Goal: Task Accomplishment & Management: Manage account settings

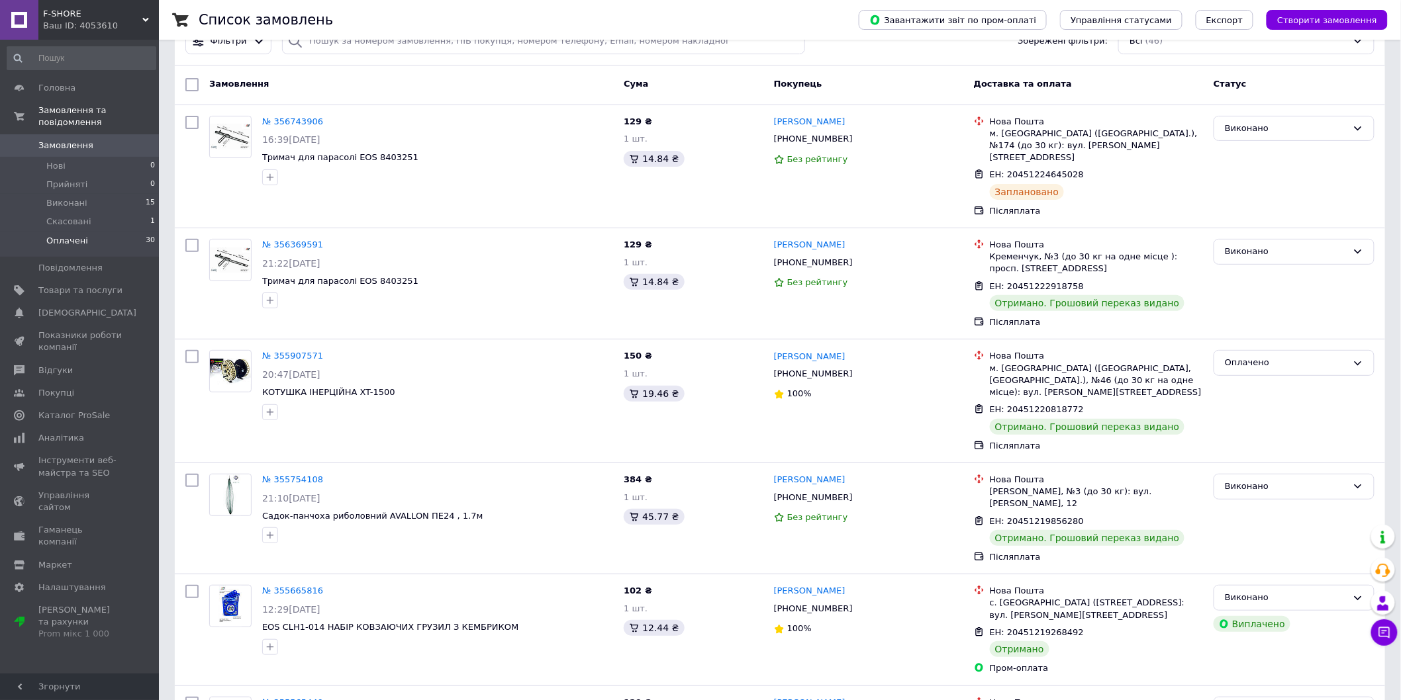
scroll to position [147, 0]
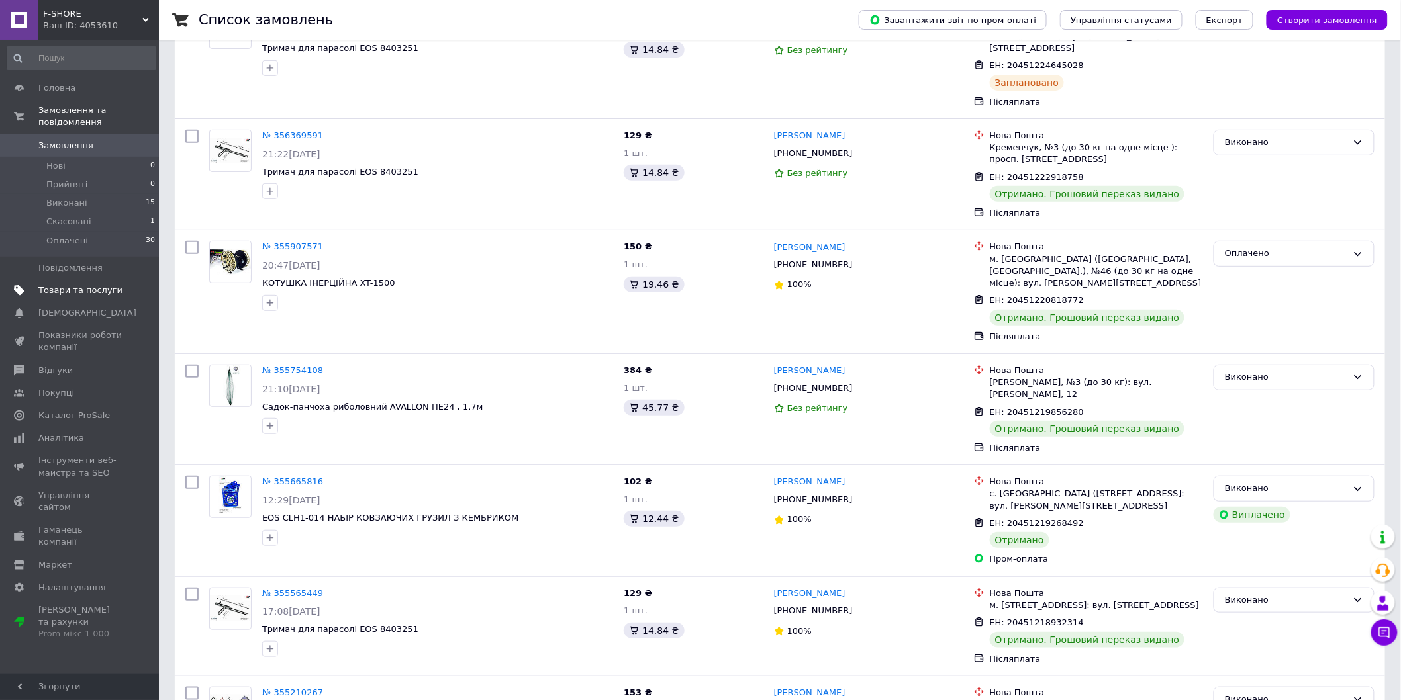
click at [87, 285] on span "Товари та послуги" at bounding box center [80, 291] width 84 height 12
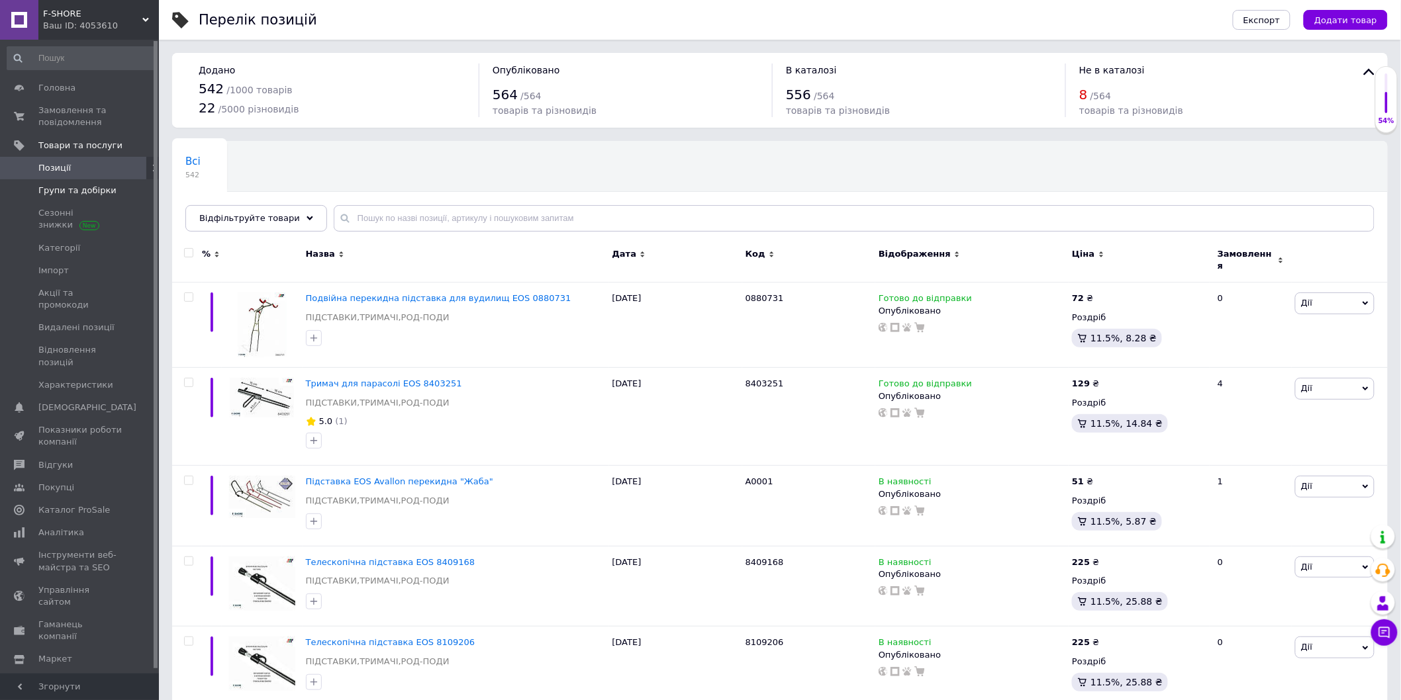
click at [60, 193] on span "Групи та добірки" at bounding box center [77, 191] width 78 height 12
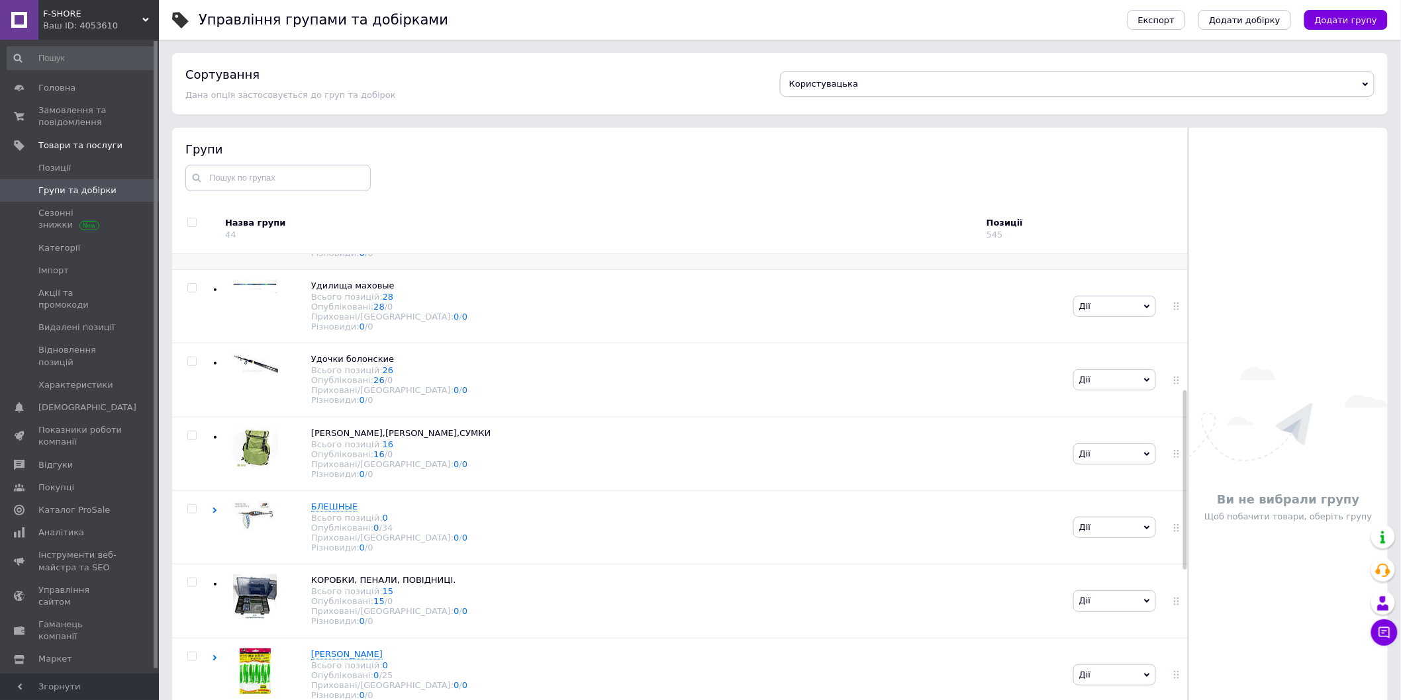
scroll to position [441, 0]
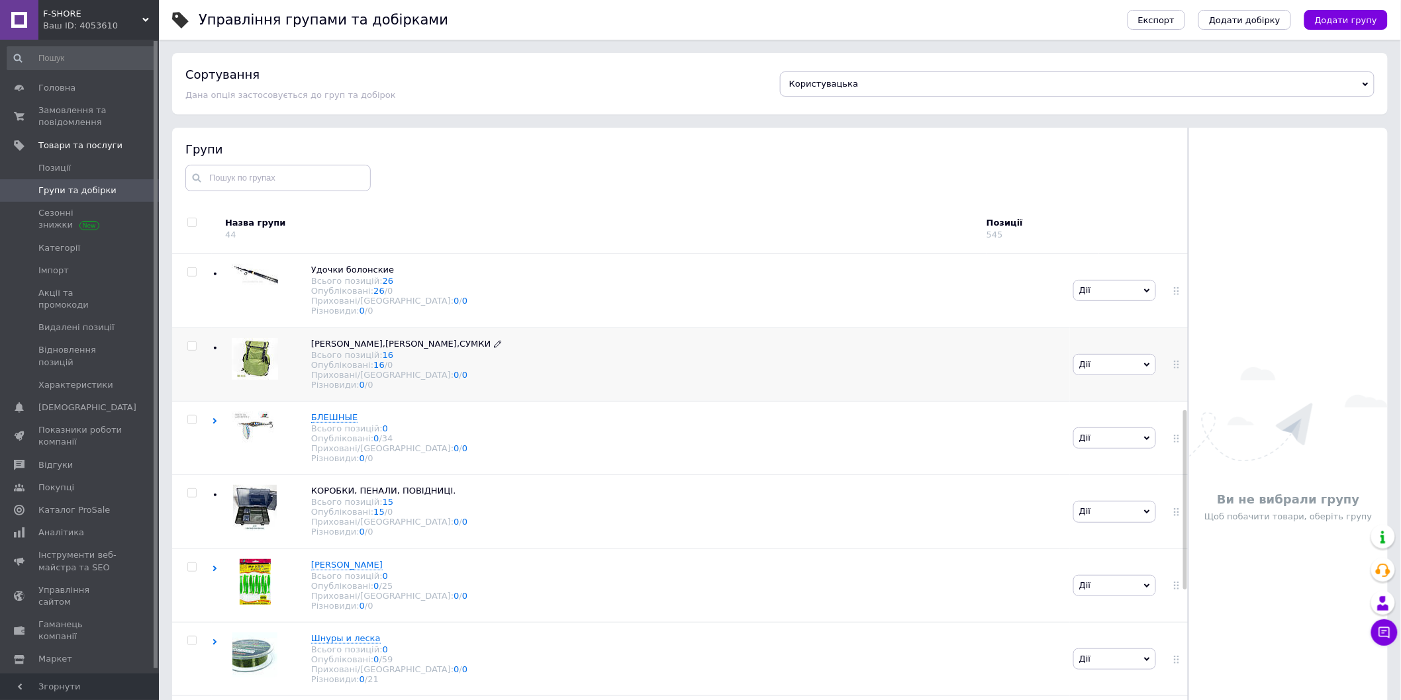
click at [355, 349] on span "[PERSON_NAME],[PERSON_NAME],СУМКИ" at bounding box center [400, 344] width 179 height 10
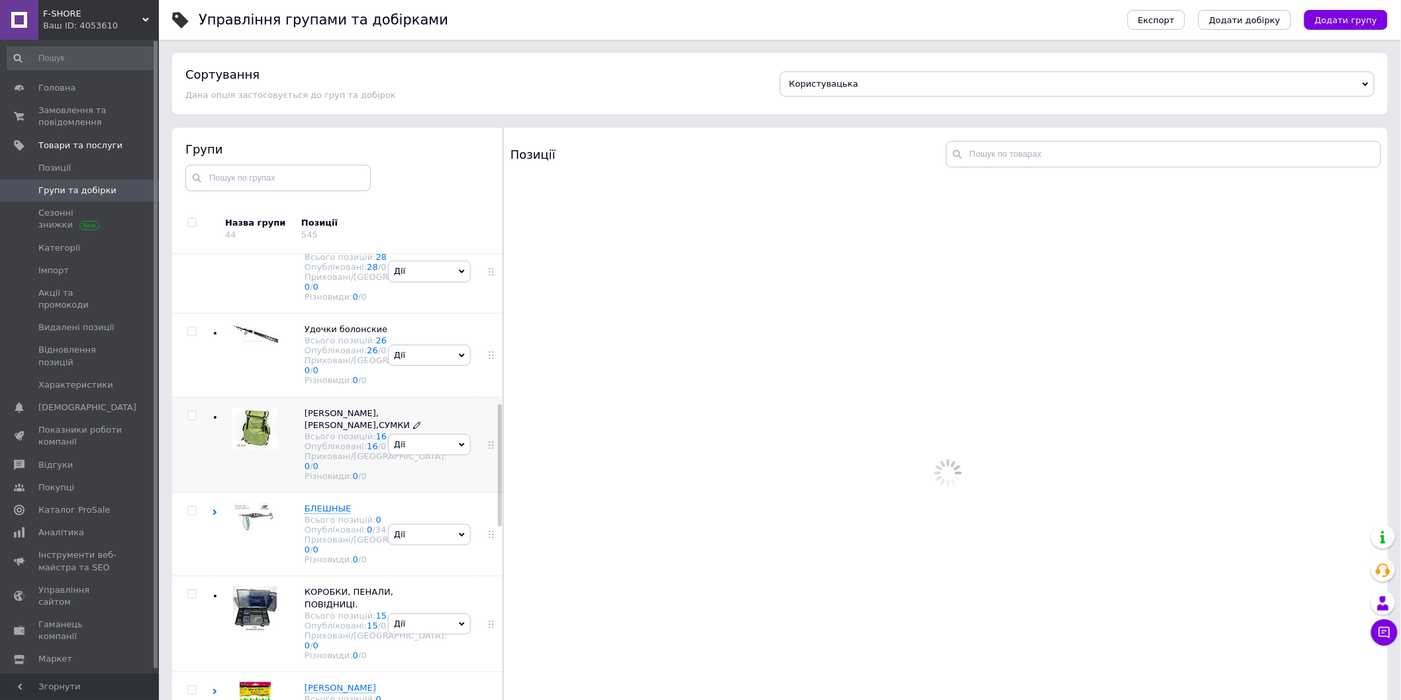
scroll to position [618, 0]
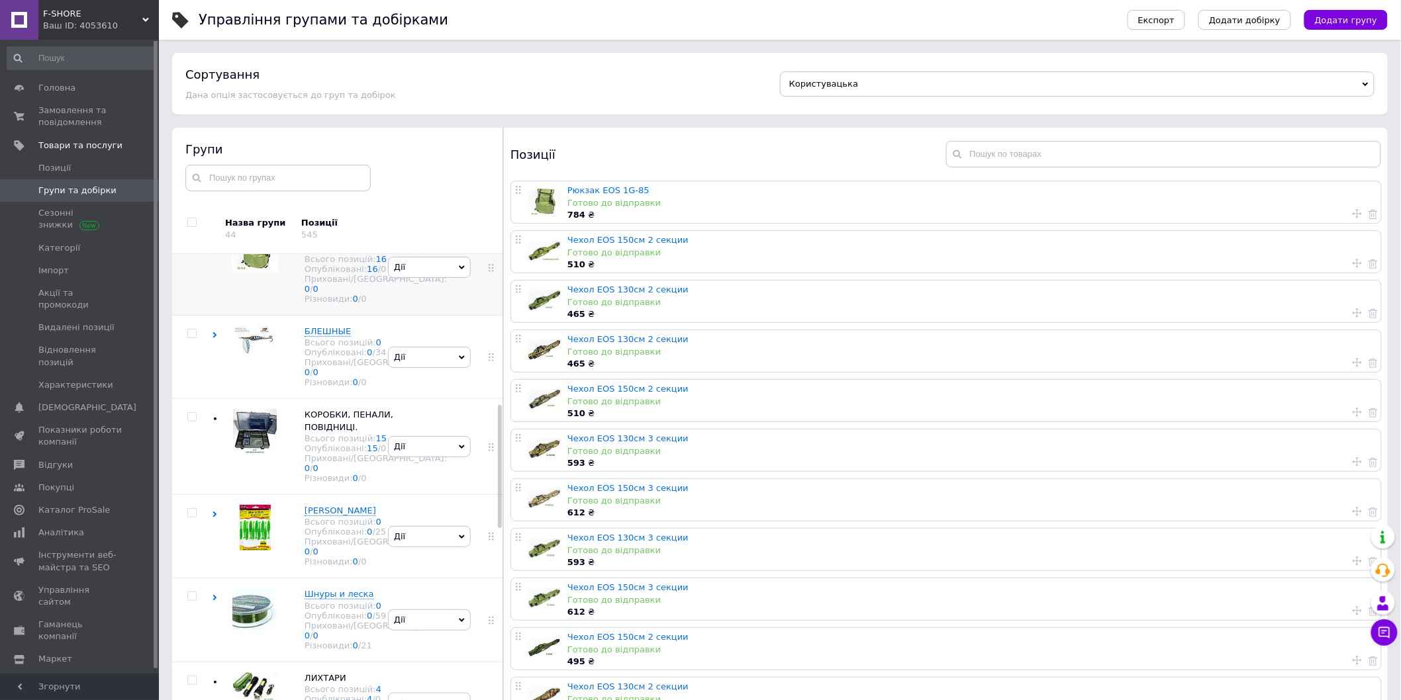
click at [459, 270] on icon at bounding box center [462, 268] width 6 height 4
click at [425, 395] on li "Додати товар" at bounding box center [429, 385] width 81 height 19
